Goal: Task Accomplishment & Management: Use online tool/utility

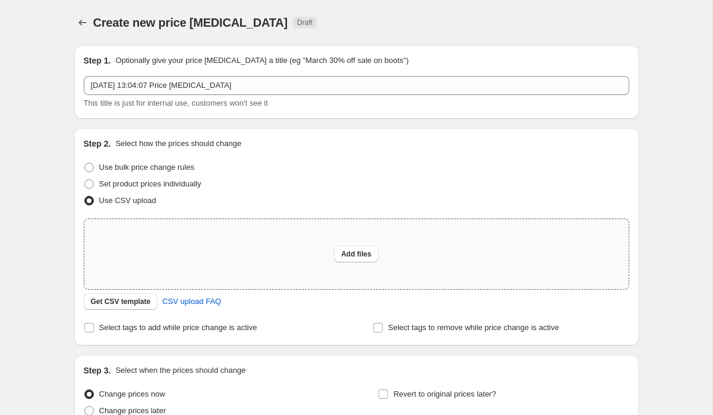
click at [197, 268] on div "Add files" at bounding box center [356, 254] width 544 height 70
type input "C:\fakepath\_Sale Pricing Details - Sheet17.csv"
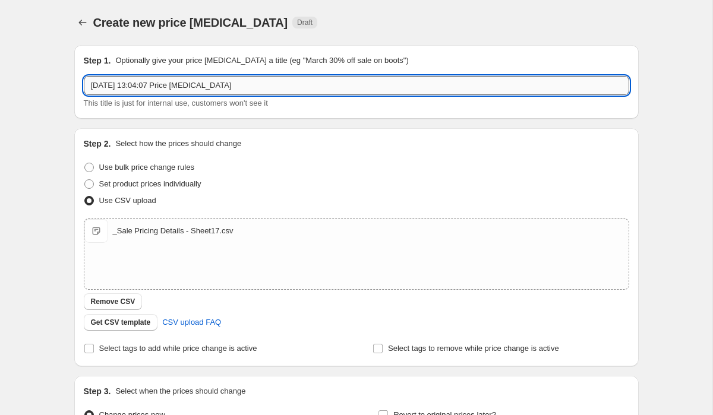
click at [267, 93] on input "[DATE] 13:04:07 Price [MEDICAL_DATA]" at bounding box center [356, 85] width 545 height 19
type input "S"
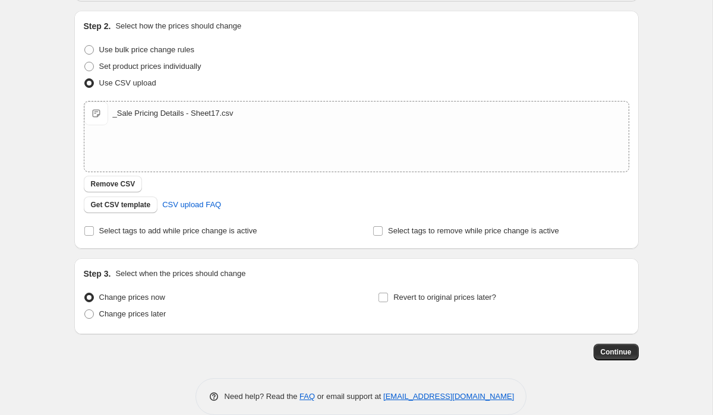
scroll to position [135, 0]
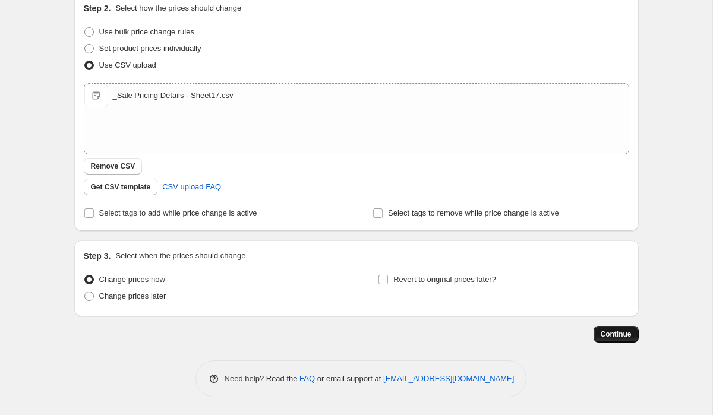
type input "Last Chance Sale"
click at [619, 335] on span "Continue" at bounding box center [615, 335] width 31 height 10
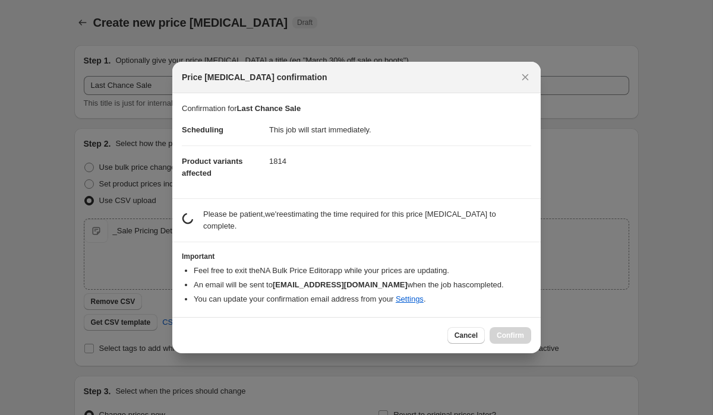
scroll to position [0, 0]
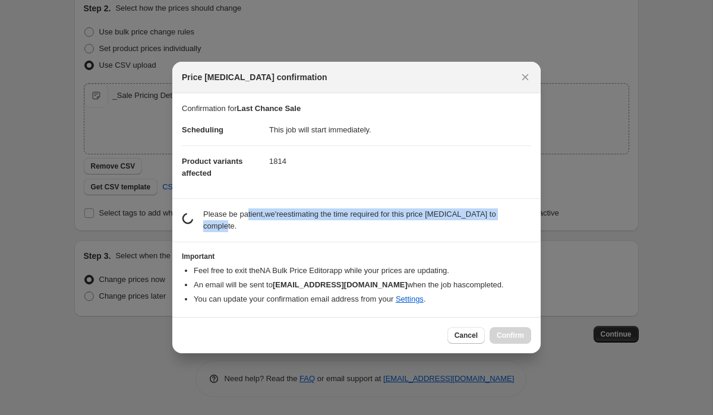
drag, startPoint x: 251, startPoint y: 221, endPoint x: 251, endPoint y: 210, distance: 11.3
click at [251, 210] on p "Please be patient, we're estimating the time required for this price [MEDICAL_D…" at bounding box center [367, 220] width 328 height 24
drag, startPoint x: 251, startPoint y: 202, endPoint x: 251, endPoint y: 233, distance: 30.9
click at [251, 233] on section "estimating job duration... Please be patient, we're estimating the time require…" at bounding box center [356, 220] width 368 height 43
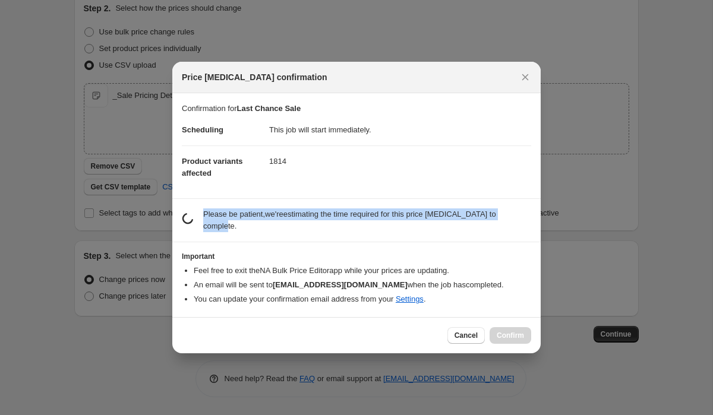
click at [249, 222] on p "Please be patient, we're estimating the time required for this price [MEDICAL_D…" at bounding box center [367, 220] width 328 height 24
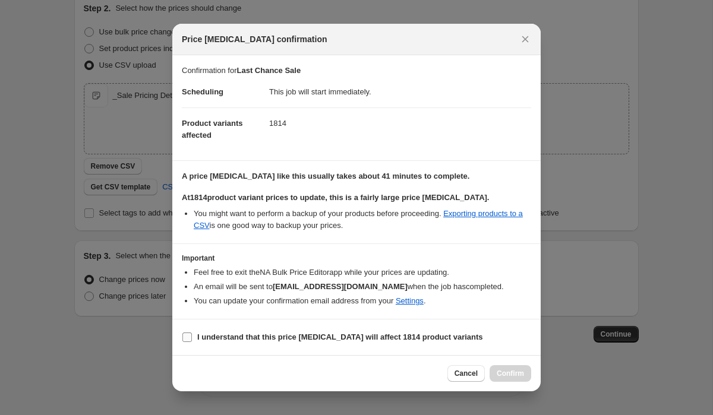
click at [191, 341] on input "I understand that this price [MEDICAL_DATA] will affect 1814 product variants" at bounding box center [187, 338] width 10 height 10
checkbox input "true"
click at [528, 372] on button "Confirm" at bounding box center [510, 373] width 42 height 17
